Goal: Information Seeking & Learning: Learn about a topic

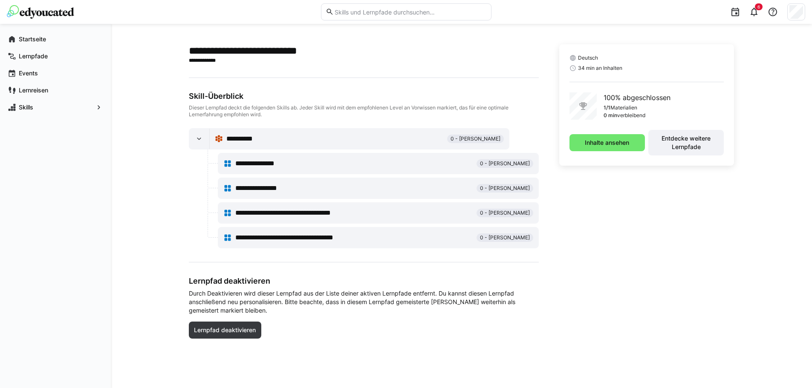
click at [788, 12] on div at bounding box center [796, 11] width 18 height 17
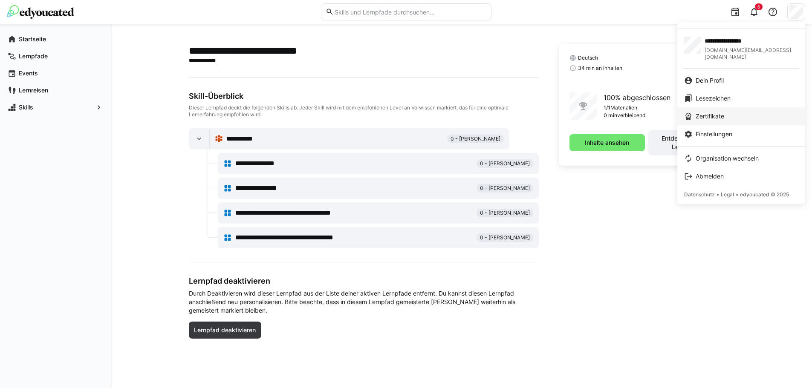
click at [730, 112] on div "Zertifikate" at bounding box center [741, 116] width 114 height 9
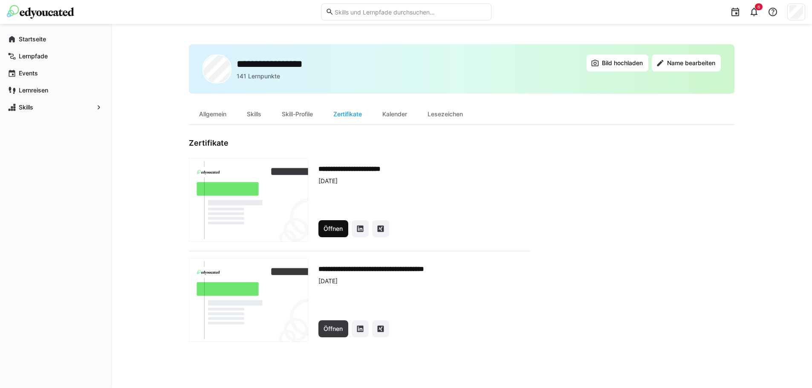
click at [326, 228] on span "Öffnen" at bounding box center [333, 229] width 22 height 9
click at [37, 52] on span "Lernpfade" at bounding box center [60, 56] width 86 height 9
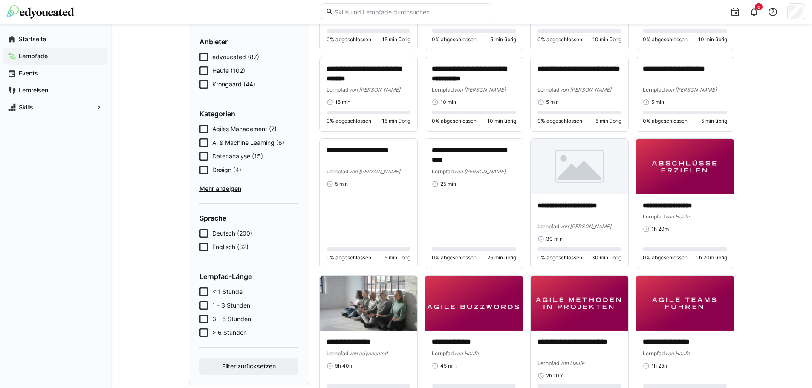
scroll to position [128, 0]
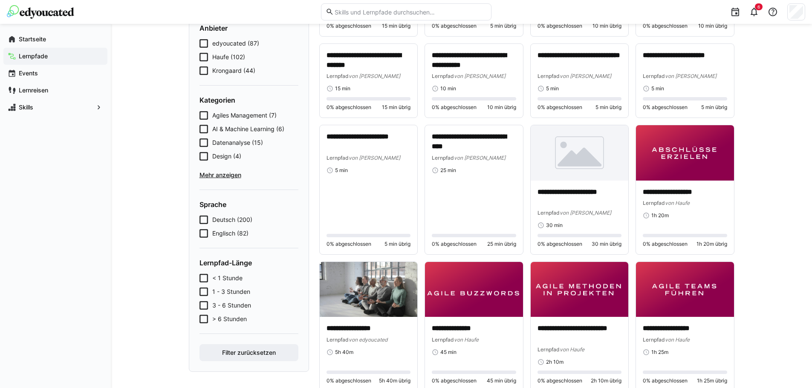
click at [207, 71] on icon at bounding box center [203, 70] width 9 height 9
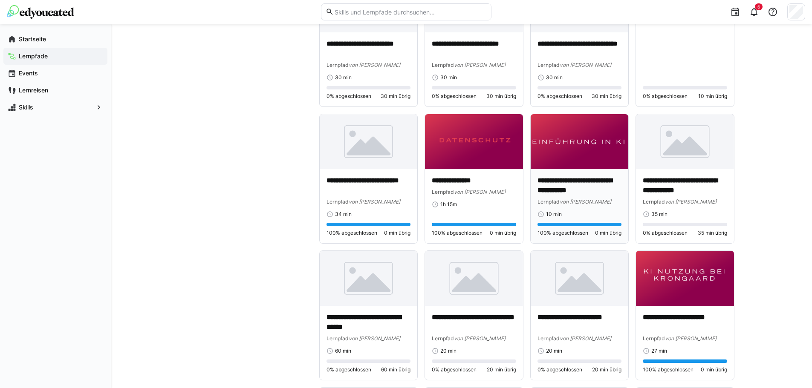
scroll to position [426, 0]
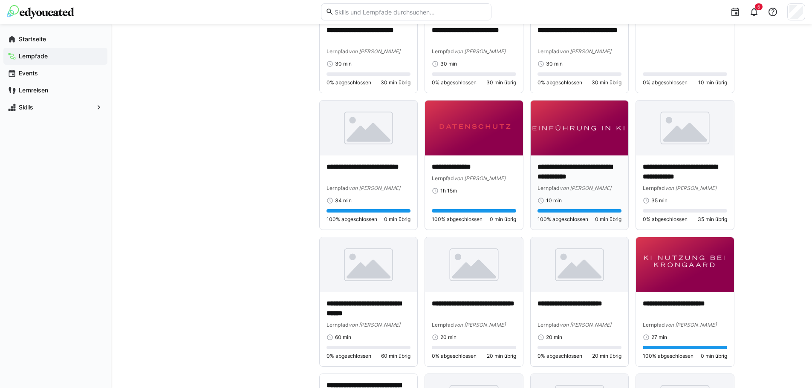
click at [568, 126] on img at bounding box center [580, 128] width 98 height 55
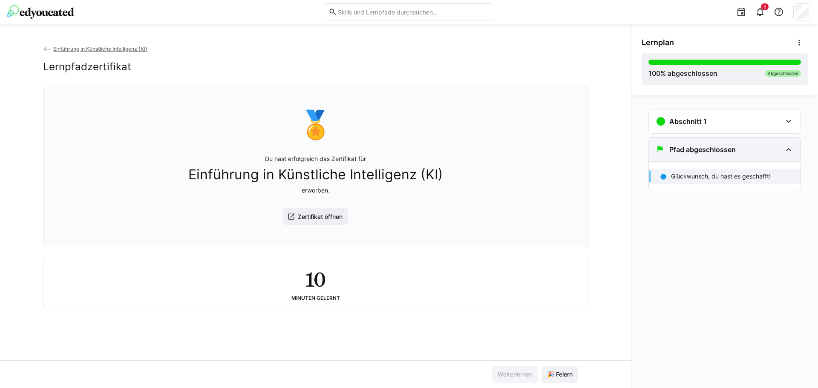
click at [699, 153] on h3 "Pfad abgeschlossen" at bounding box center [702, 149] width 66 height 9
click at [702, 180] on p "Glückwunsch, du hast es geschafft!" at bounding box center [721, 176] width 100 height 9
click at [704, 123] on h3 "Abschnitt 1" at bounding box center [687, 121] width 37 height 9
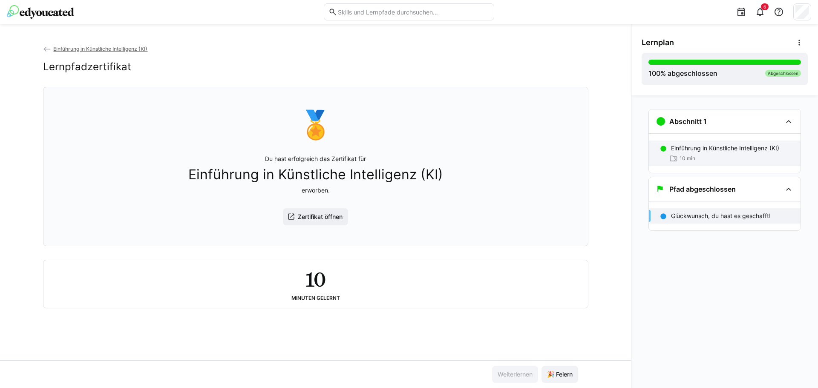
click at [699, 151] on p "Einführung in Künstliche Intelligenz (KI)" at bounding box center [725, 148] width 108 height 9
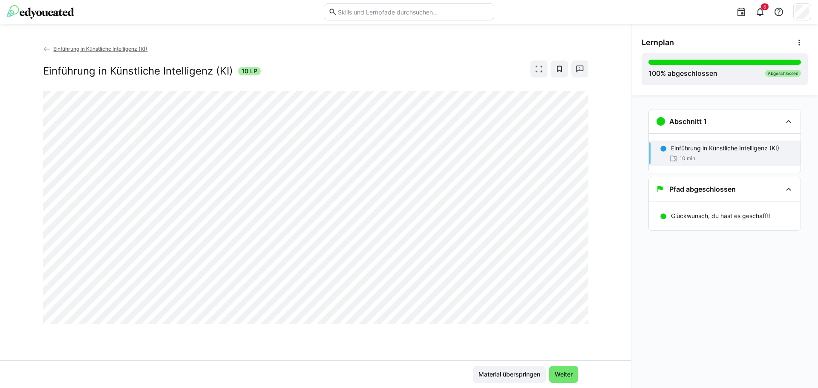
click at [51, 50] on eds-icon at bounding box center [47, 49] width 9 height 9
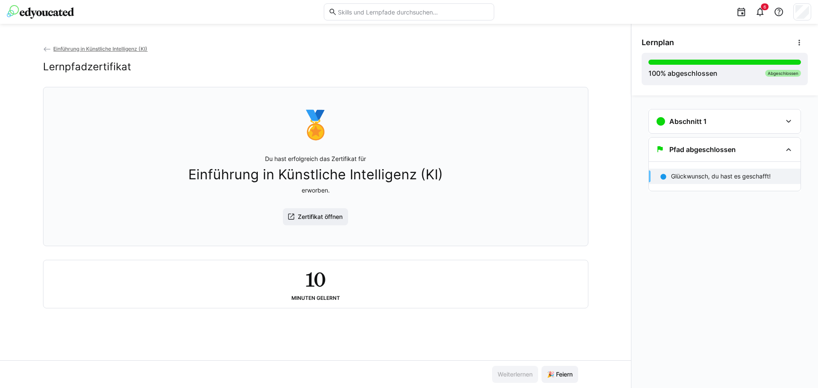
drag, startPoint x: 326, startPoint y: 70, endPoint x: 267, endPoint y: 80, distance: 59.5
click at [14, 10] on img at bounding box center [40, 12] width 67 height 14
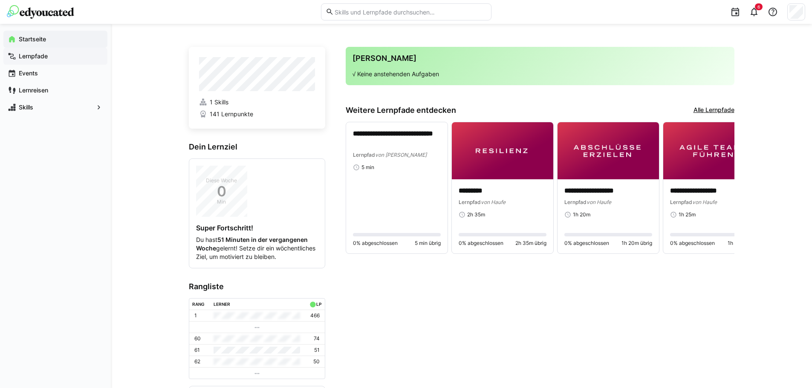
click at [34, 61] on div "Lernpfade" at bounding box center [55, 56] width 104 height 17
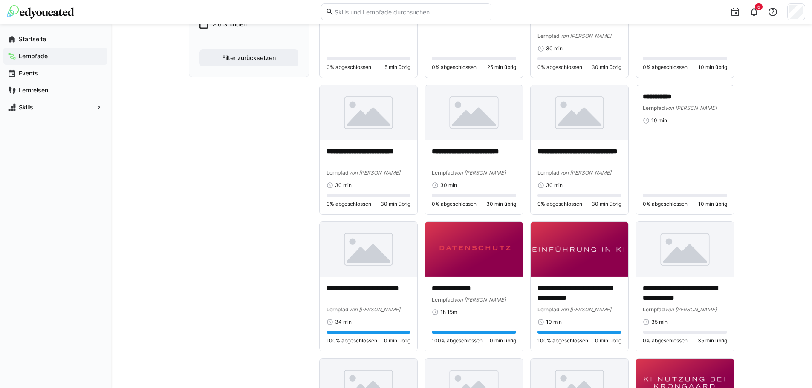
scroll to position [384, 0]
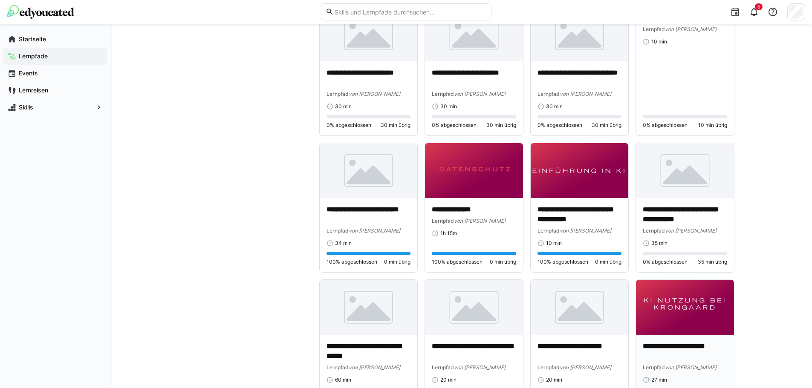
click at [664, 311] on img at bounding box center [685, 307] width 98 height 55
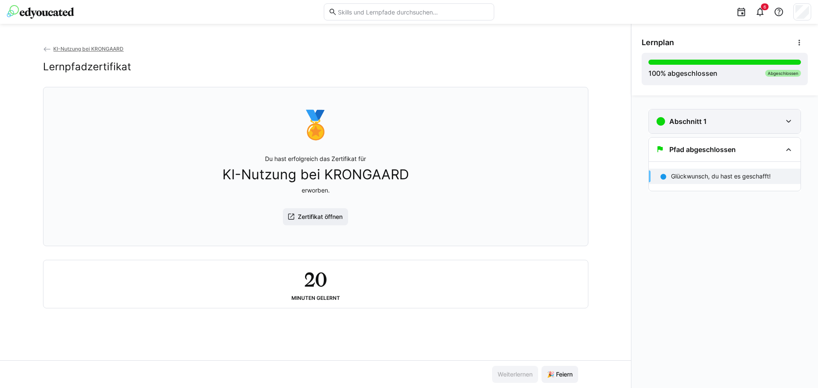
click at [734, 125] on div "Abschnitt 1" at bounding box center [719, 121] width 126 height 10
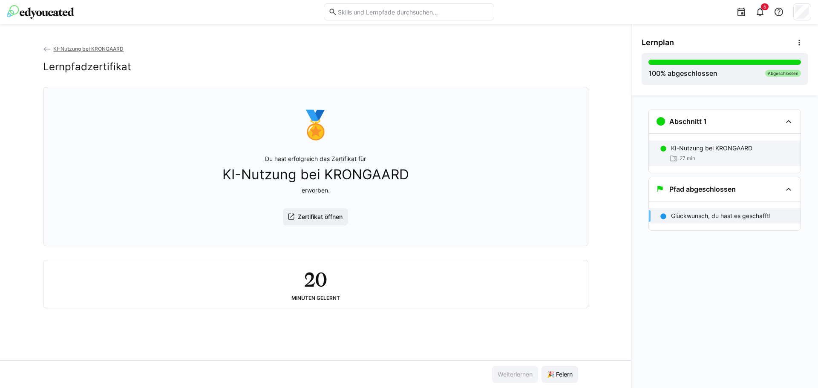
click at [721, 151] on p "KI-Nutzung bei KRONGAARD" at bounding box center [711, 148] width 81 height 9
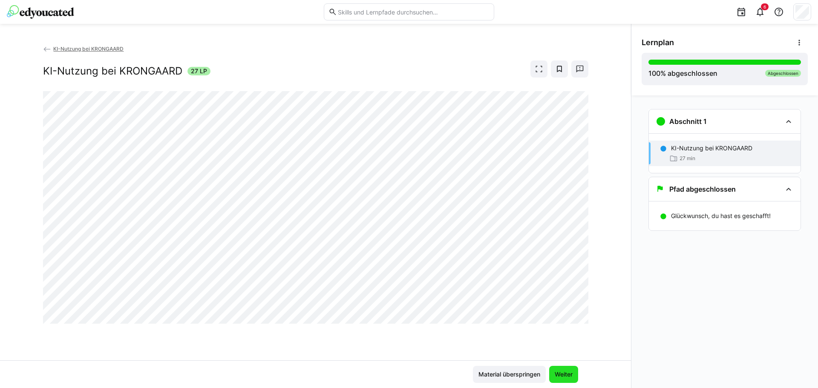
click at [568, 375] on span "Weiter" at bounding box center [564, 374] width 20 height 9
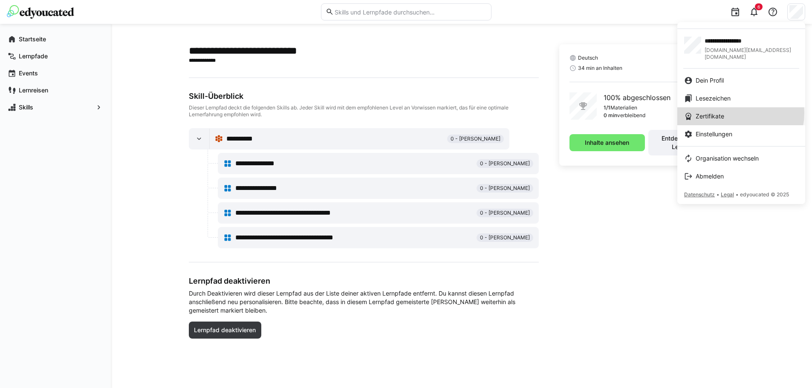
click at [736, 112] on div "Zertifikate" at bounding box center [741, 116] width 114 height 9
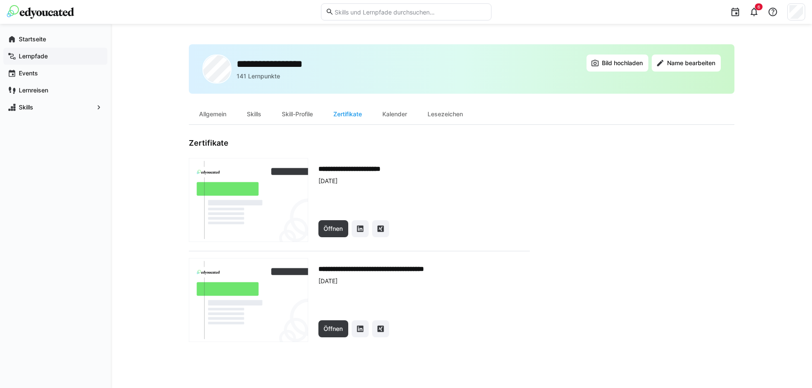
click at [53, 55] on span "Lernpfade" at bounding box center [60, 56] width 86 height 9
